Goal: Communication & Community: Ask a question

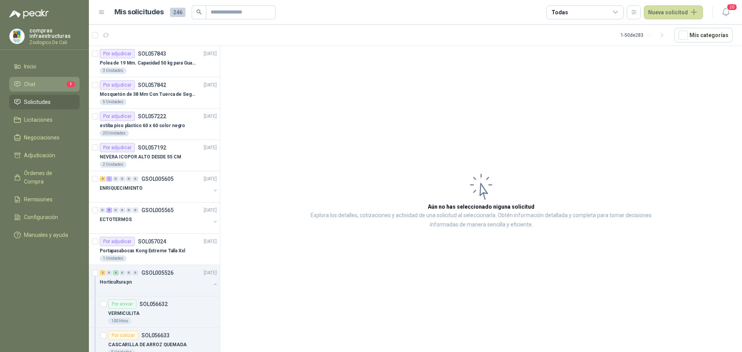
scroll to position [155, 0]
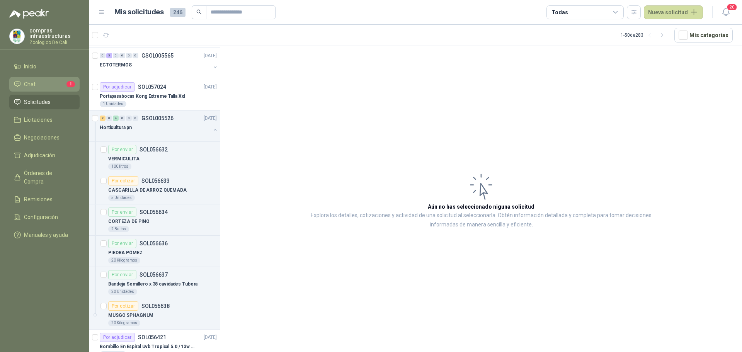
click at [71, 88] on li "Chat 1" at bounding box center [44, 84] width 61 height 9
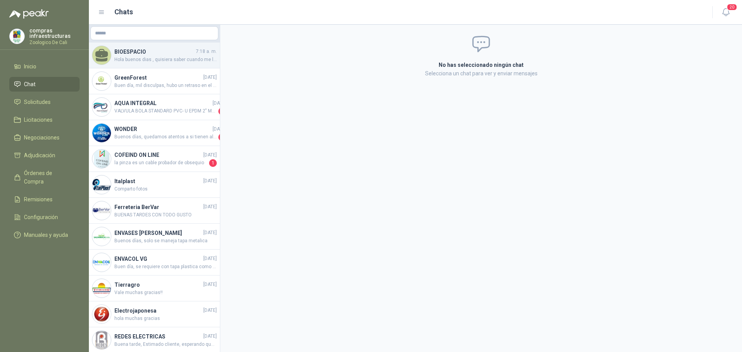
click at [184, 62] on span "Hola buenos dias , quisiera saber cuando me llegan los insumos" at bounding box center [165, 59] width 102 height 7
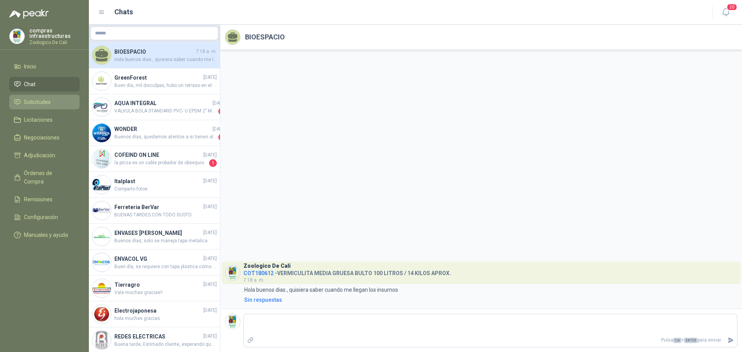
click at [56, 99] on li "Solicitudes" at bounding box center [44, 102] width 61 height 9
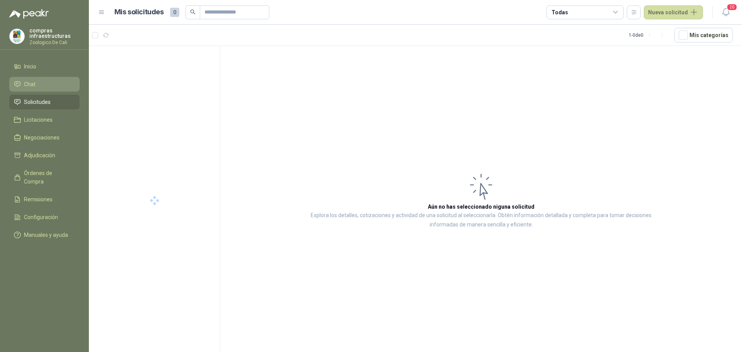
click at [52, 85] on li "Chat" at bounding box center [44, 84] width 61 height 9
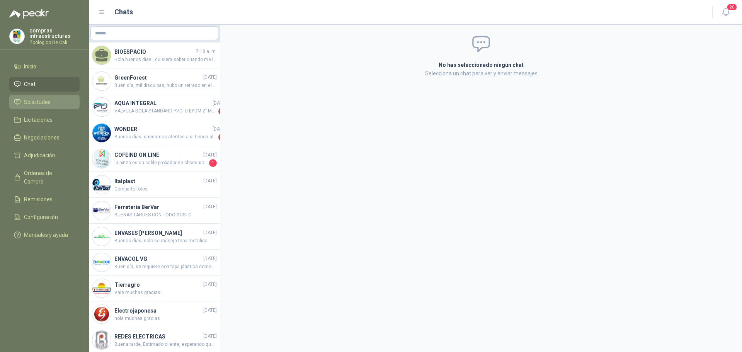
click at [59, 105] on li "Solicitudes" at bounding box center [44, 102] width 61 height 9
